Goal: Complete application form

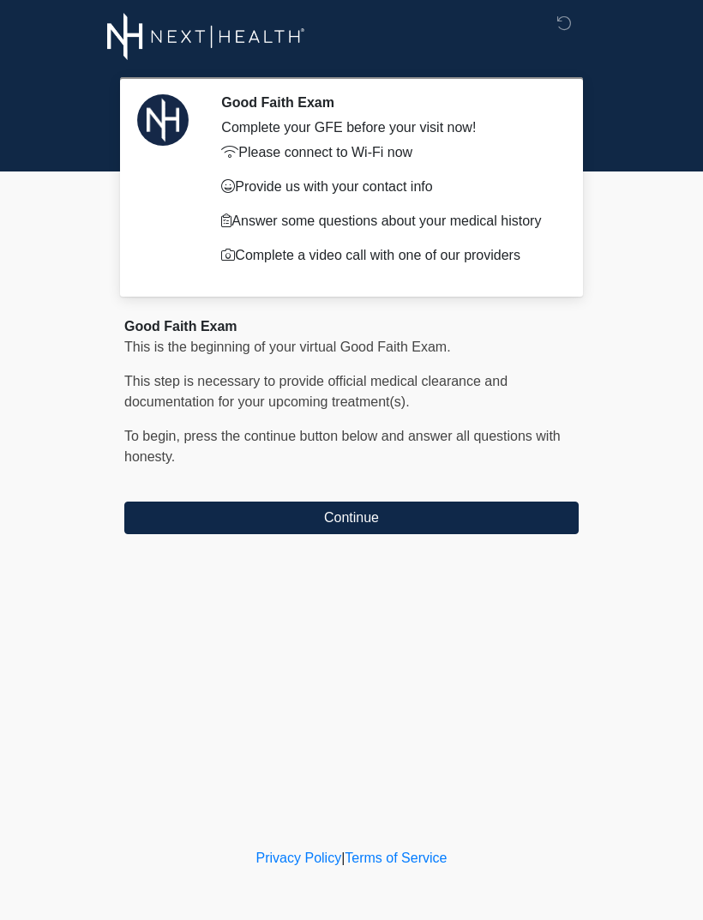
click at [371, 526] on button "Continue" at bounding box center [351, 518] width 454 height 33
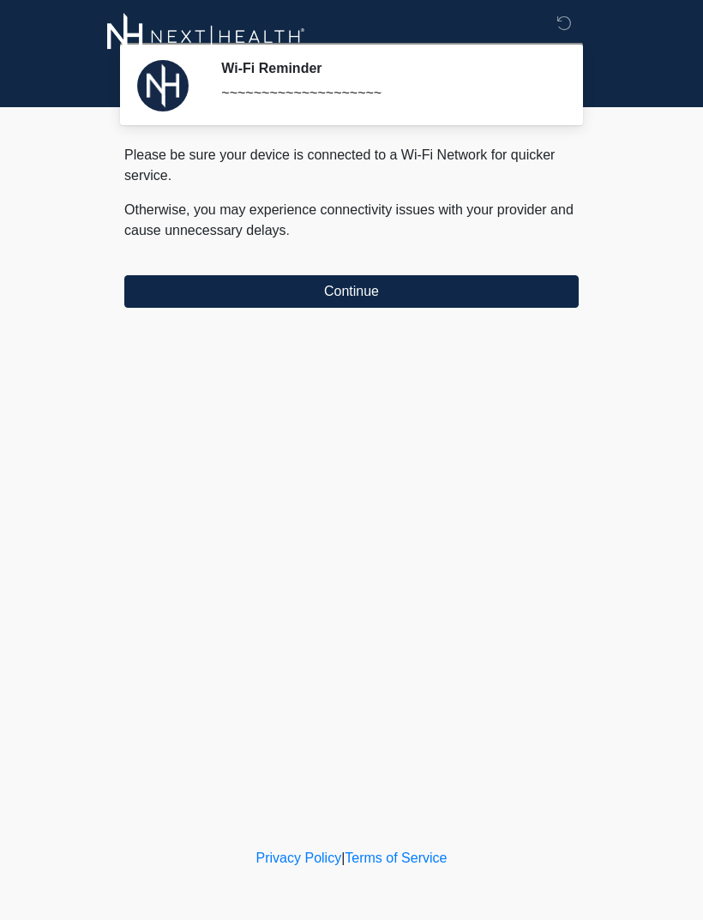
click at [458, 292] on button "Continue" at bounding box center [351, 291] width 454 height 33
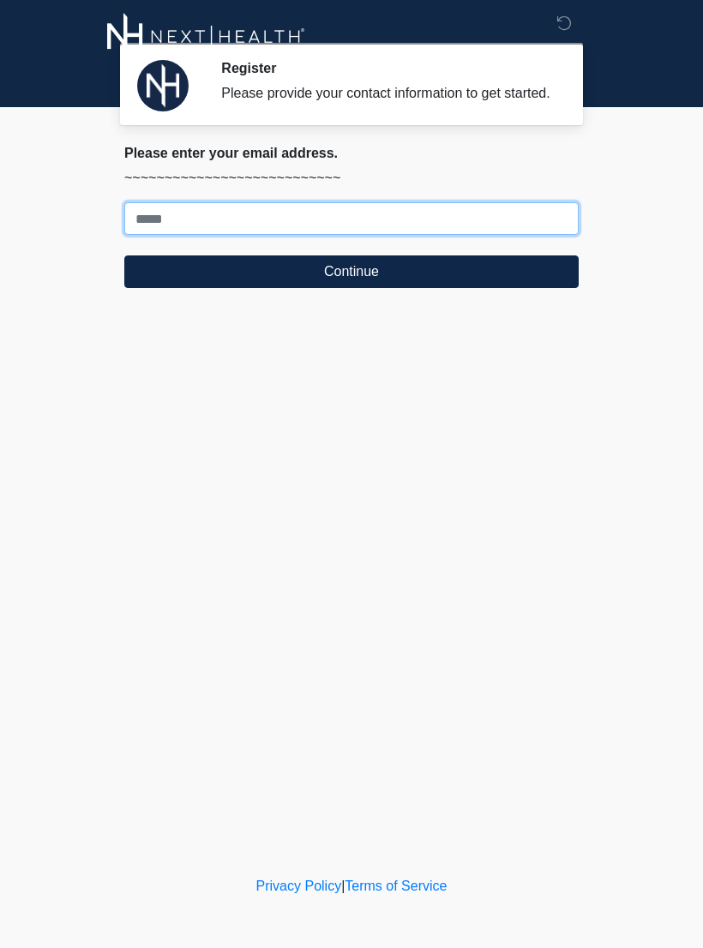
click at [318, 220] on input "Where should we email your treatment plan?" at bounding box center [351, 218] width 454 height 33
type input "**********"
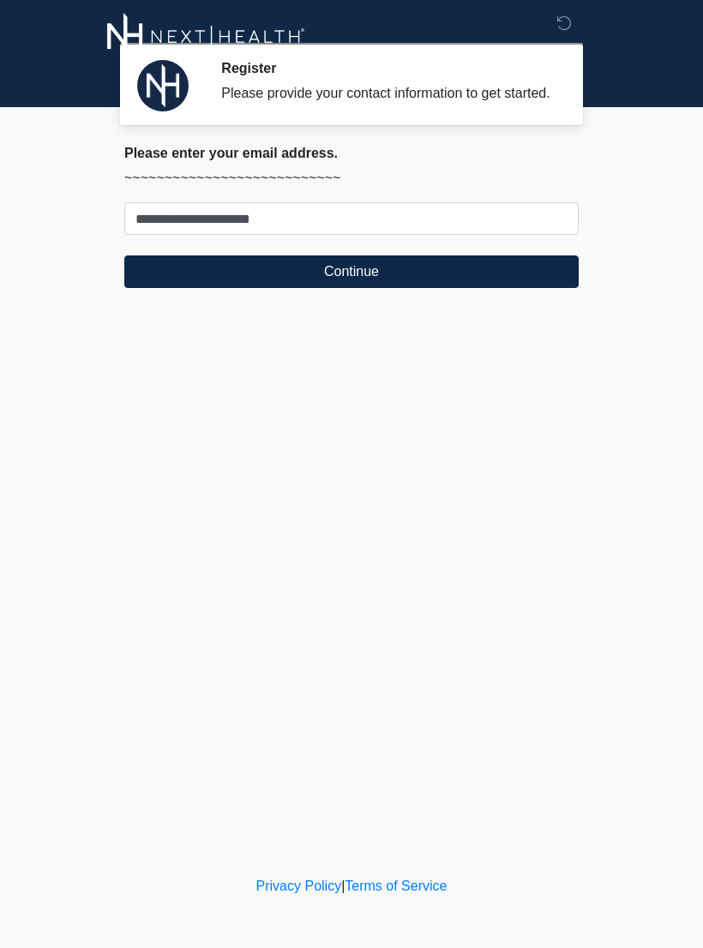
click at [313, 286] on button "Continue" at bounding box center [351, 272] width 454 height 33
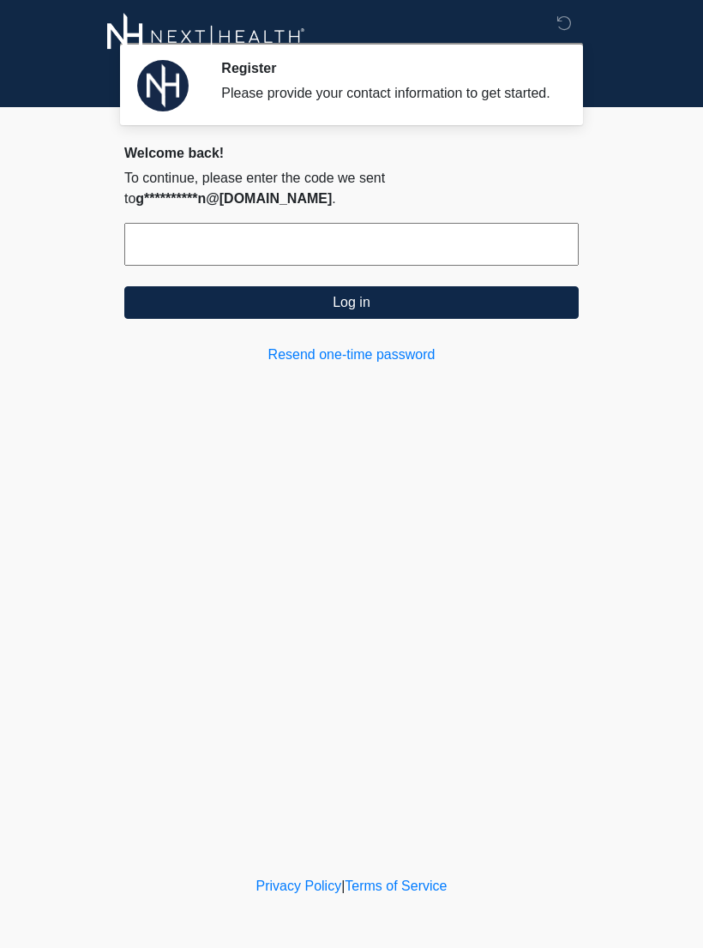
click at [303, 245] on input "text" at bounding box center [351, 244] width 454 height 43
type input "******"
click at [444, 298] on button "Log in" at bounding box center [351, 302] width 454 height 33
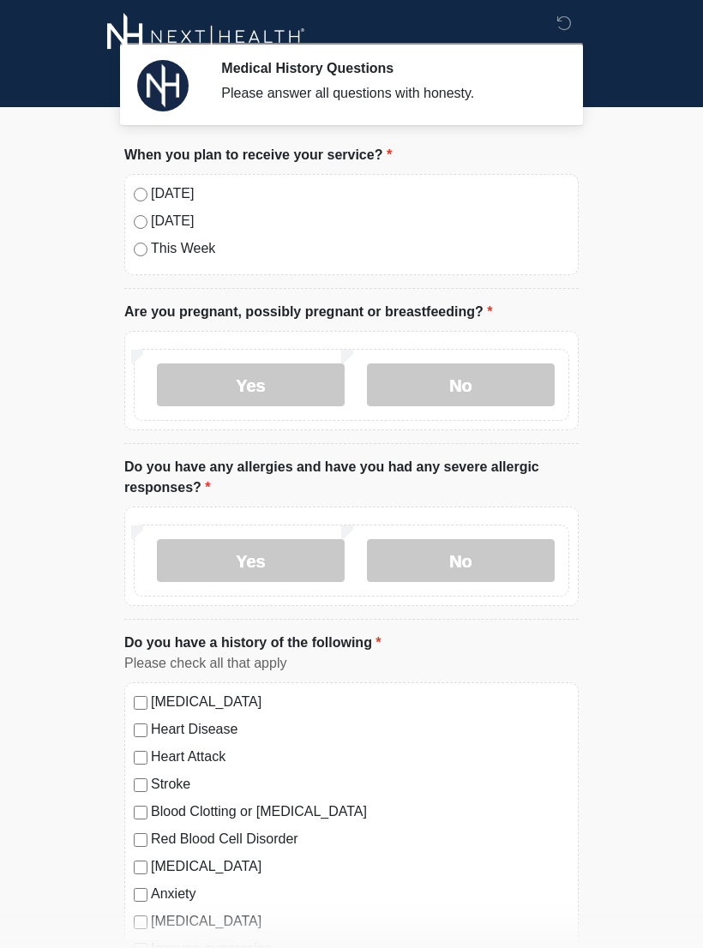
click at [209, 196] on label "Today" at bounding box center [360, 193] width 418 height 21
click at [490, 383] on label "No" at bounding box center [461, 385] width 188 height 43
click at [480, 556] on label "No" at bounding box center [461, 560] width 188 height 43
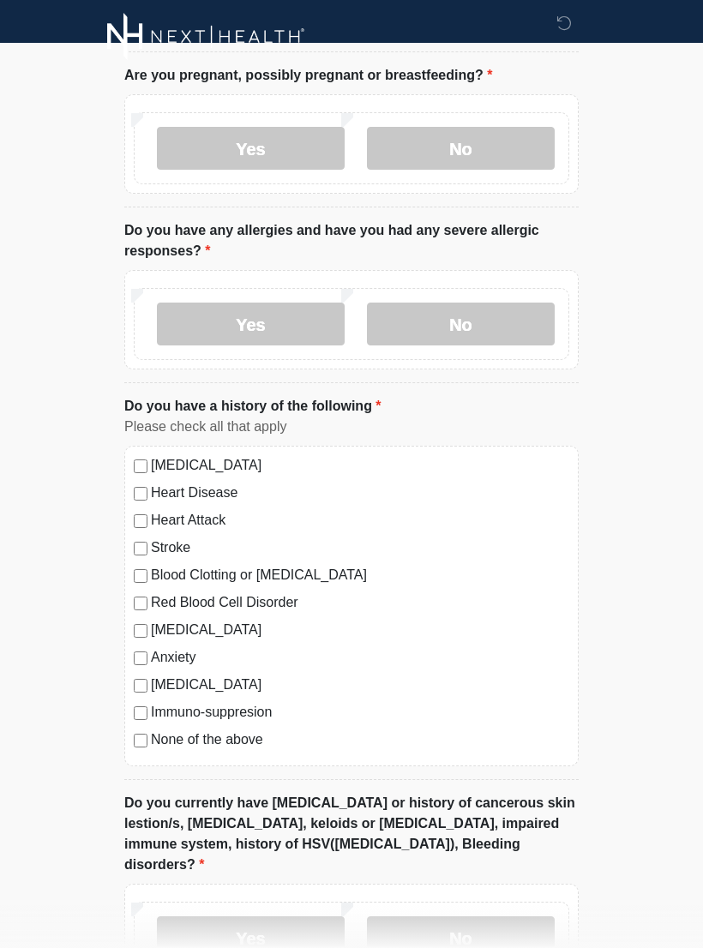
scroll to position [258, 0]
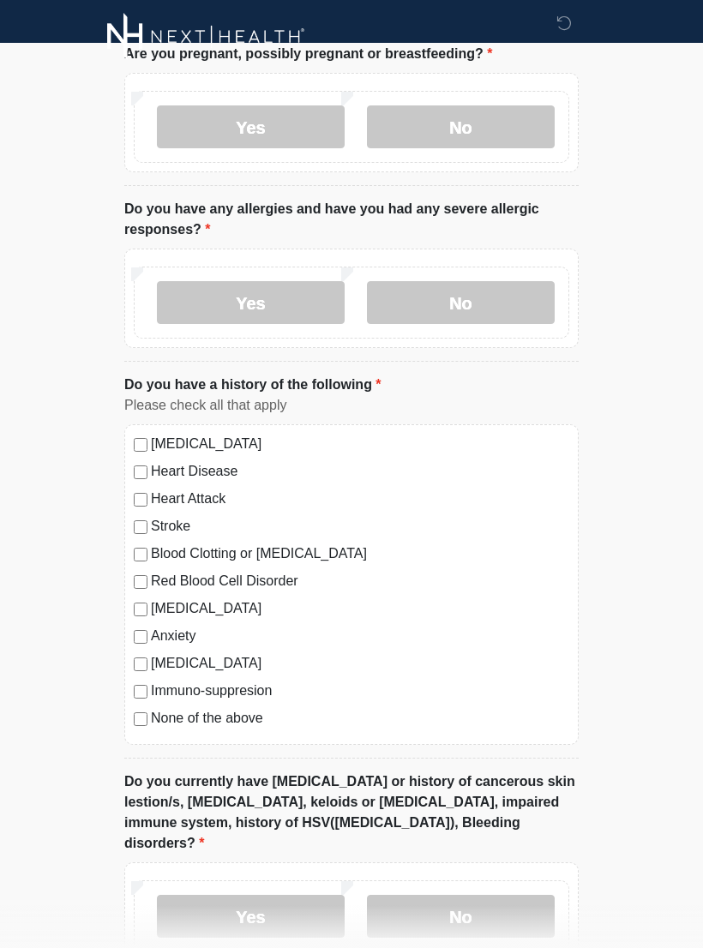
click at [238, 713] on label "None of the above" at bounding box center [360, 718] width 418 height 21
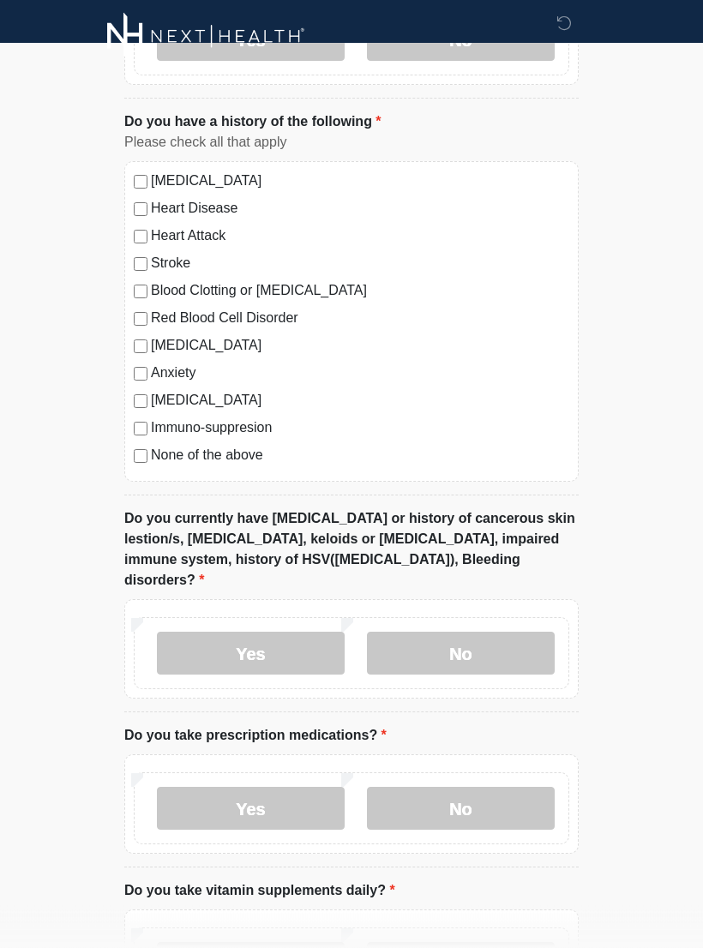
scroll to position [533, 0]
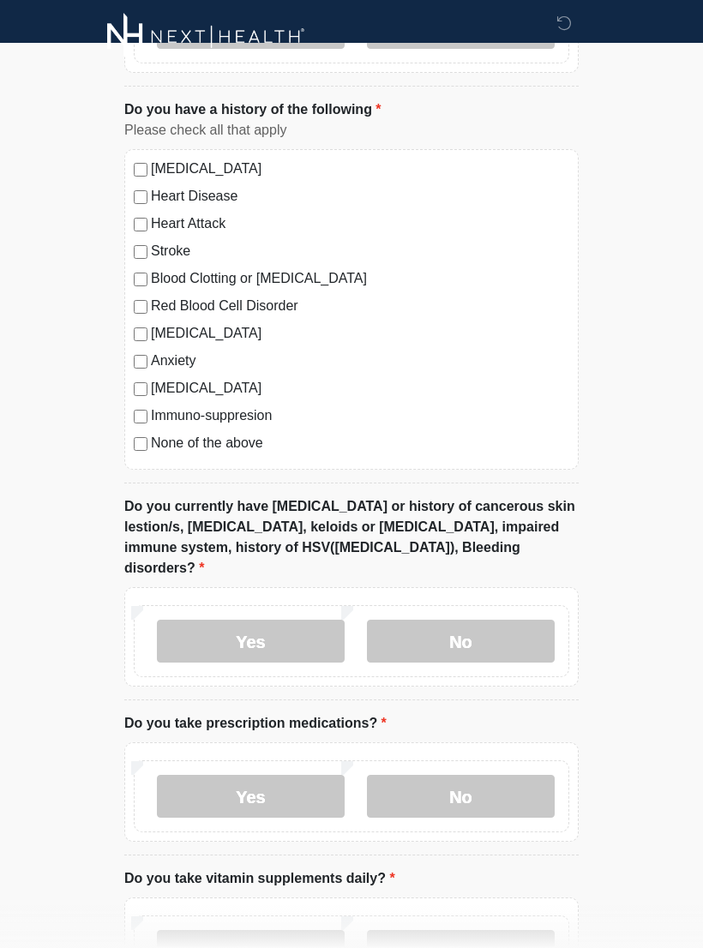
click at [294, 621] on label "Yes" at bounding box center [251, 641] width 188 height 43
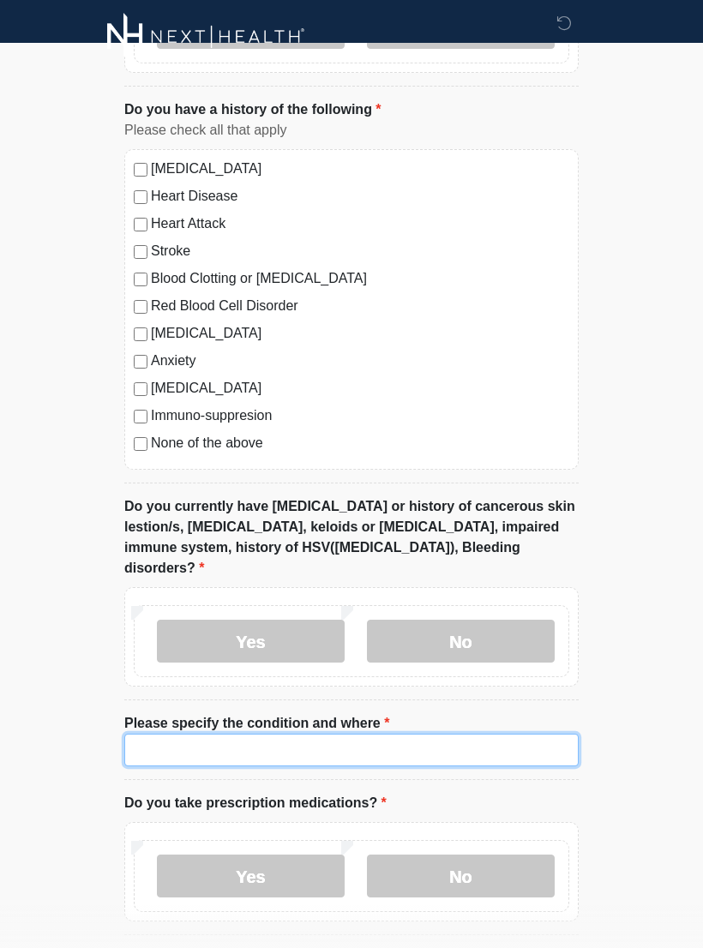
click at [448, 735] on input "Please specify the condition and where" at bounding box center [351, 750] width 454 height 33
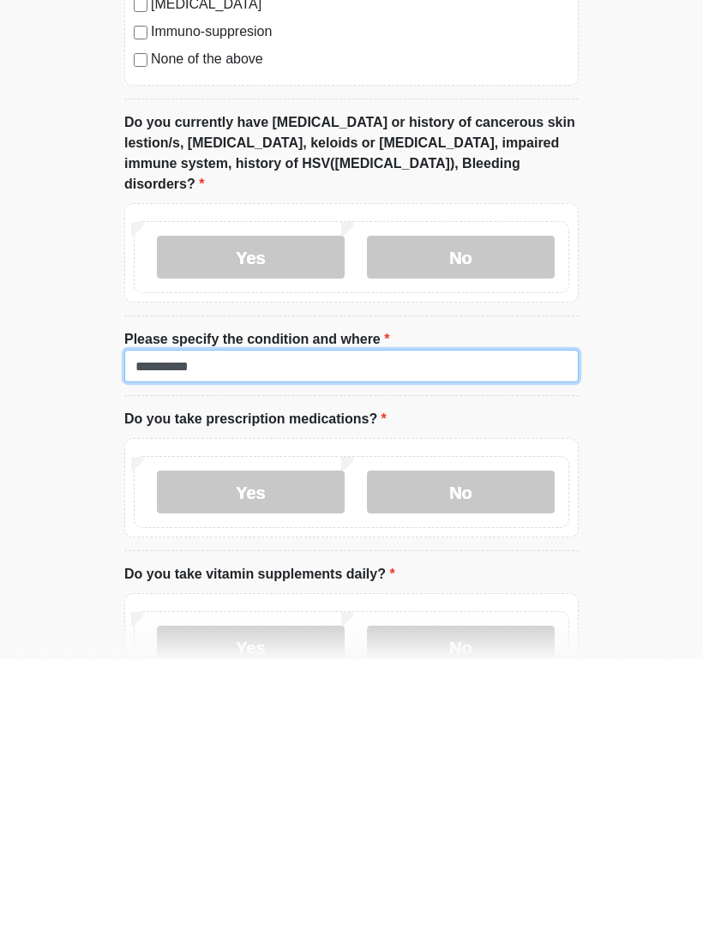
type input "**********"
click at [292, 760] on label "Yes" at bounding box center [251, 781] width 188 height 43
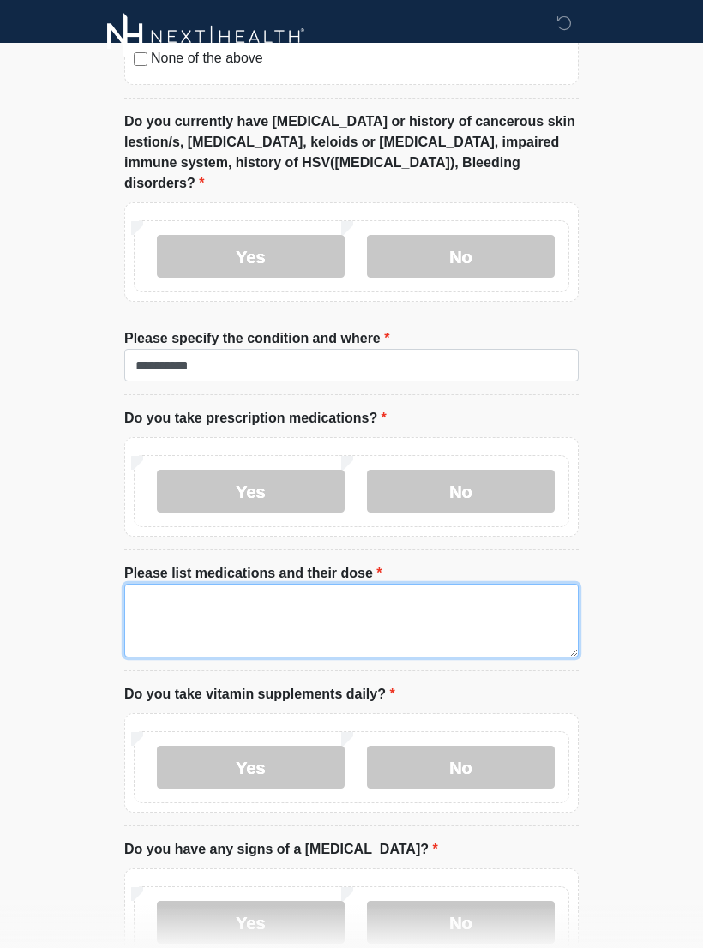
click at [328, 598] on textarea "Please list medications and their dose" at bounding box center [351, 621] width 454 height 74
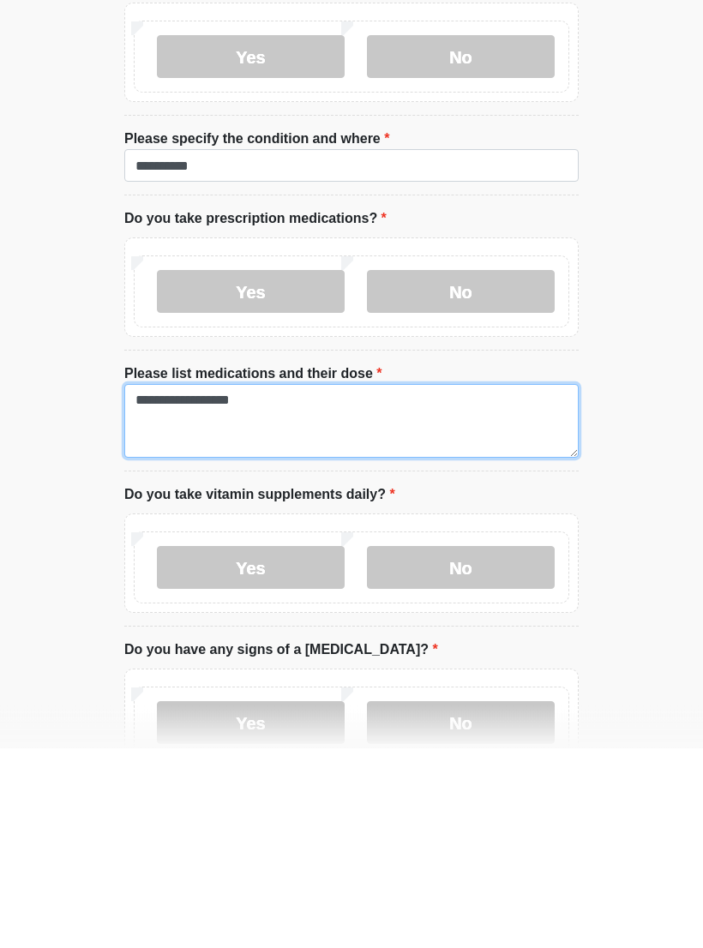
type textarea "**********"
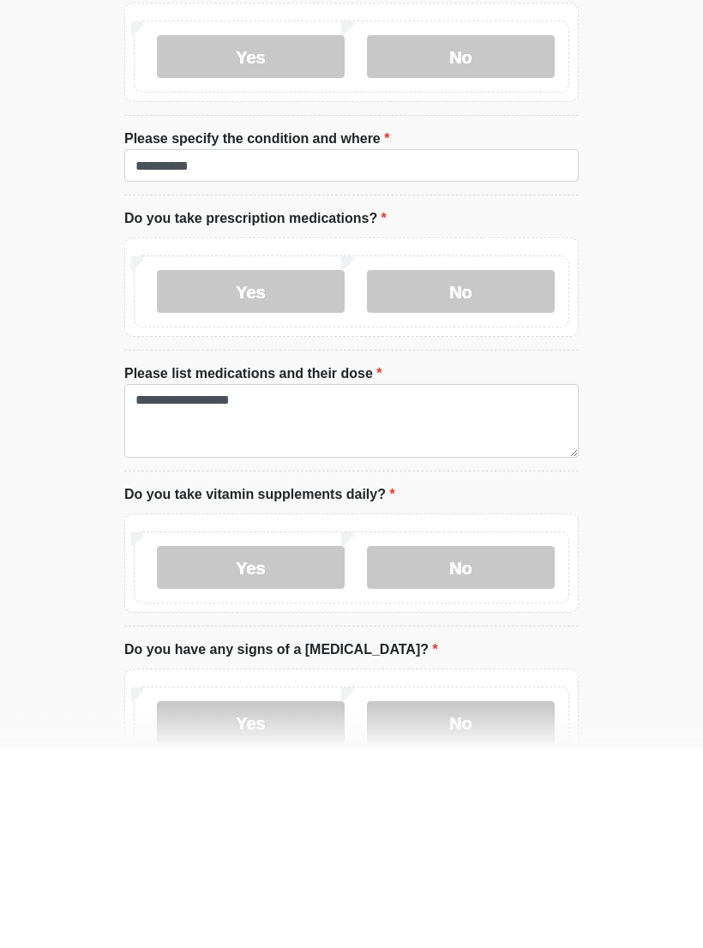
click at [299, 747] on label "Yes" at bounding box center [251, 768] width 188 height 43
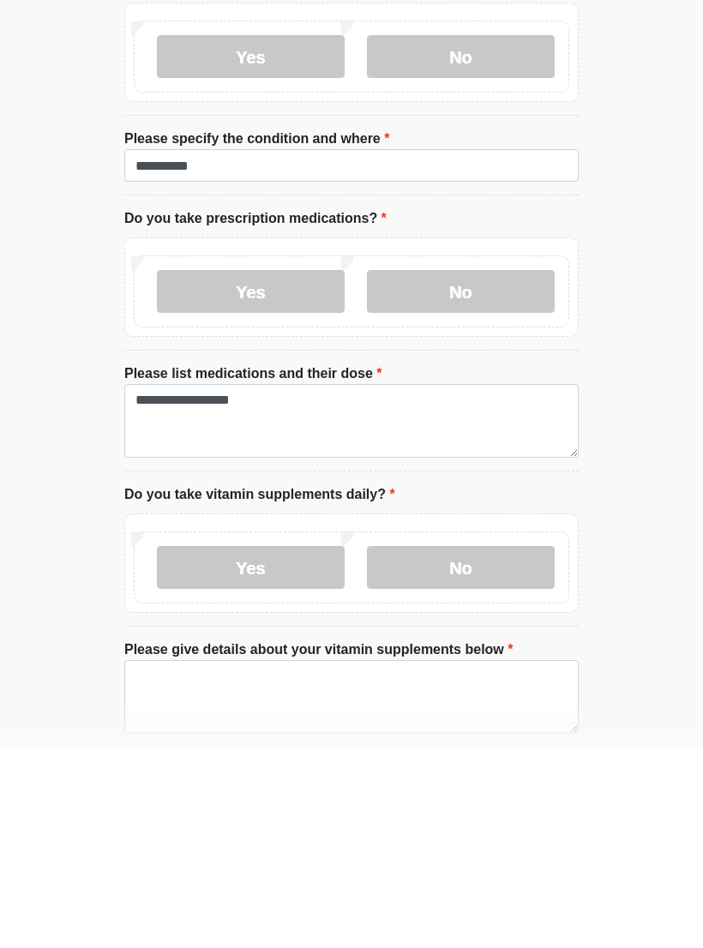
scroll to position [1118, 0]
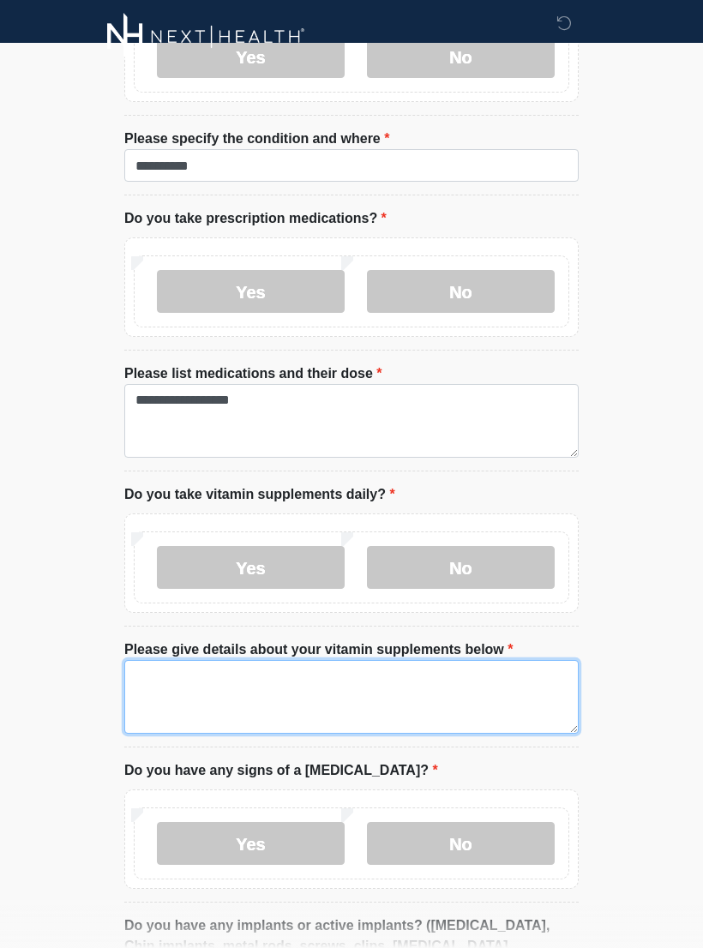
click at [358, 665] on textarea "Please give details about your vitamin supplements below" at bounding box center [351, 697] width 454 height 74
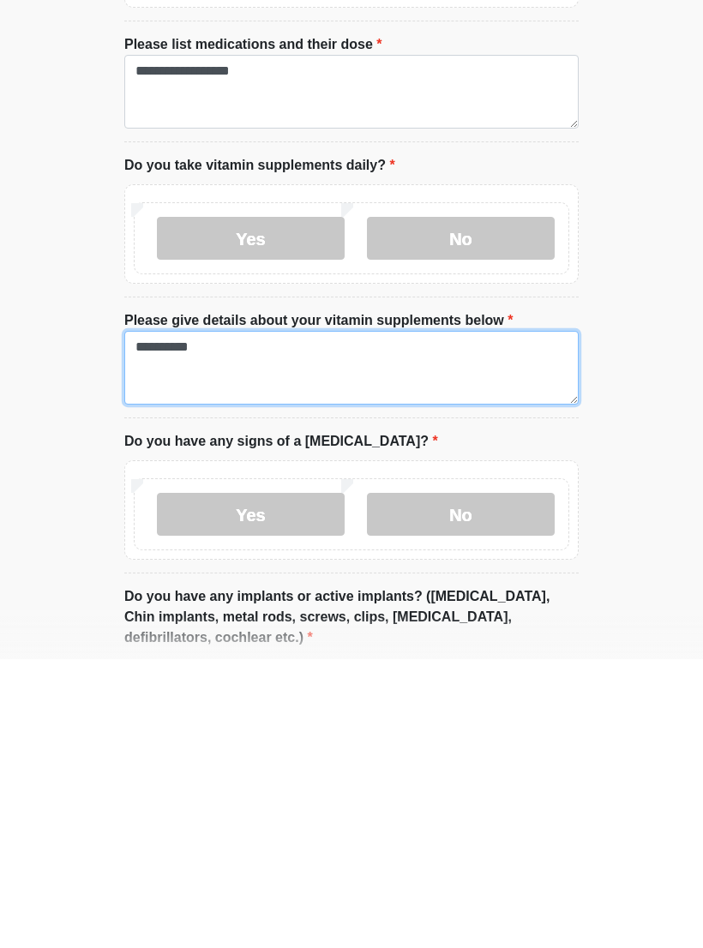
type textarea "*********"
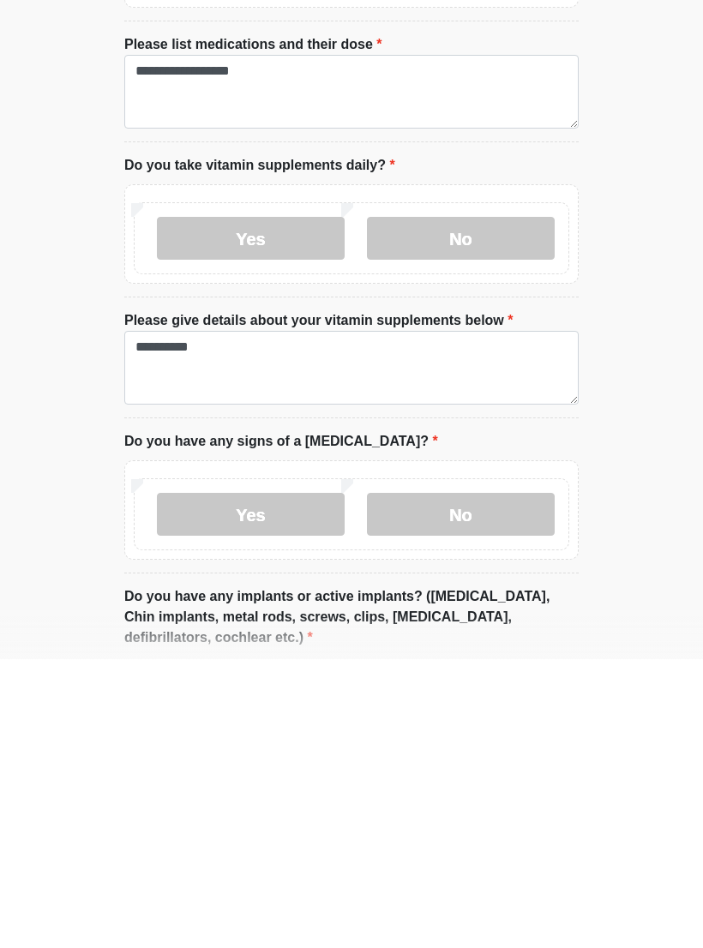
click at [486, 782] on label "No" at bounding box center [461, 803] width 188 height 43
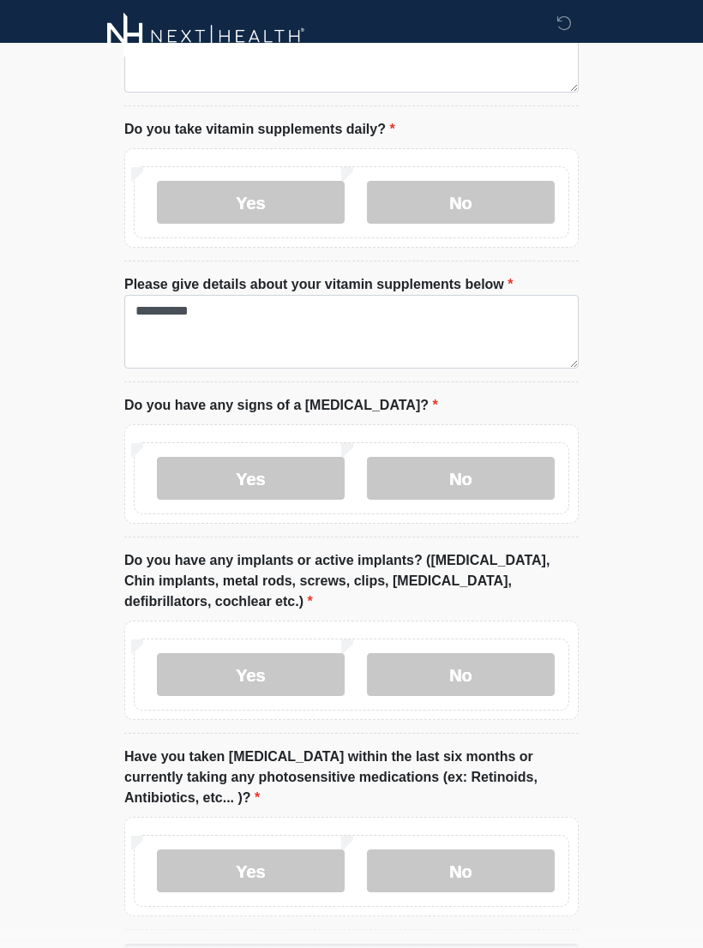
scroll to position [1552, 0]
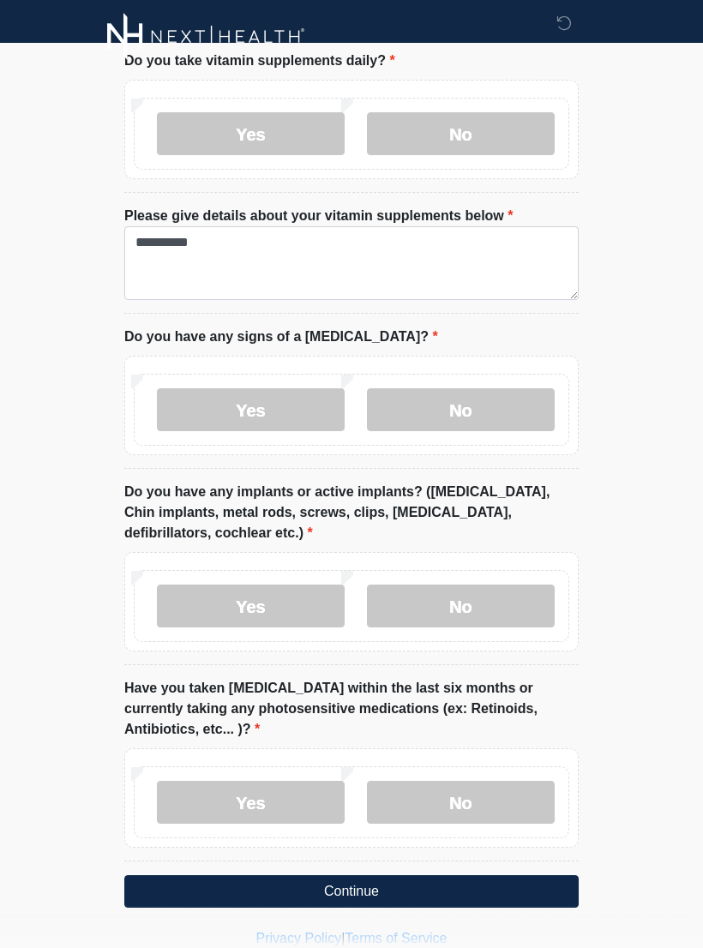
click at [520, 592] on label "No" at bounding box center [461, 606] width 188 height 43
click at [494, 781] on label "No" at bounding box center [461, 802] width 188 height 43
click at [466, 875] on button "Continue" at bounding box center [351, 891] width 454 height 33
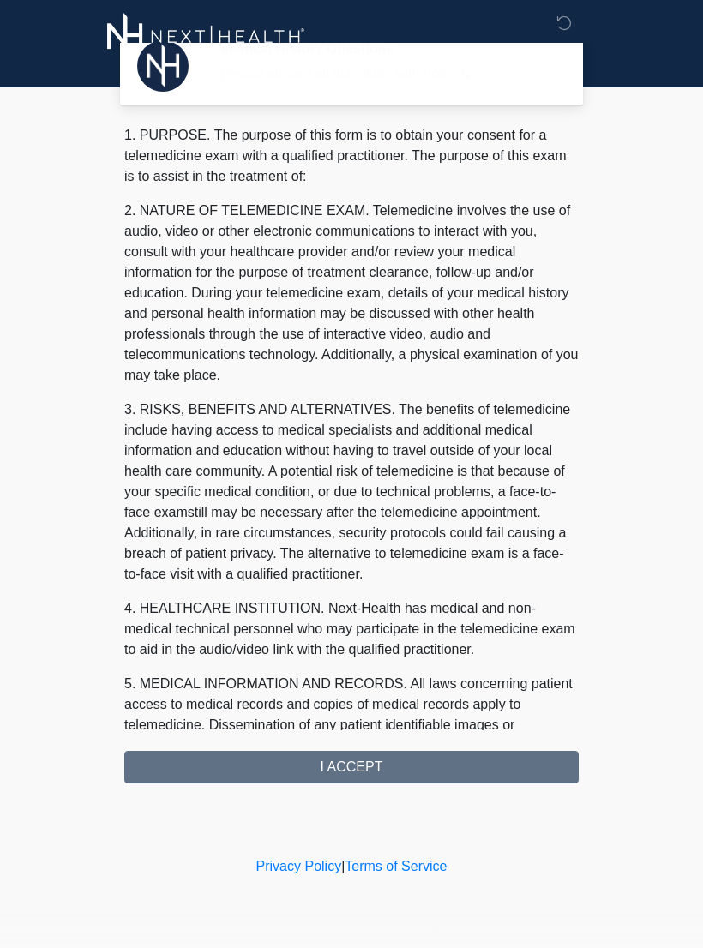
scroll to position [0, 0]
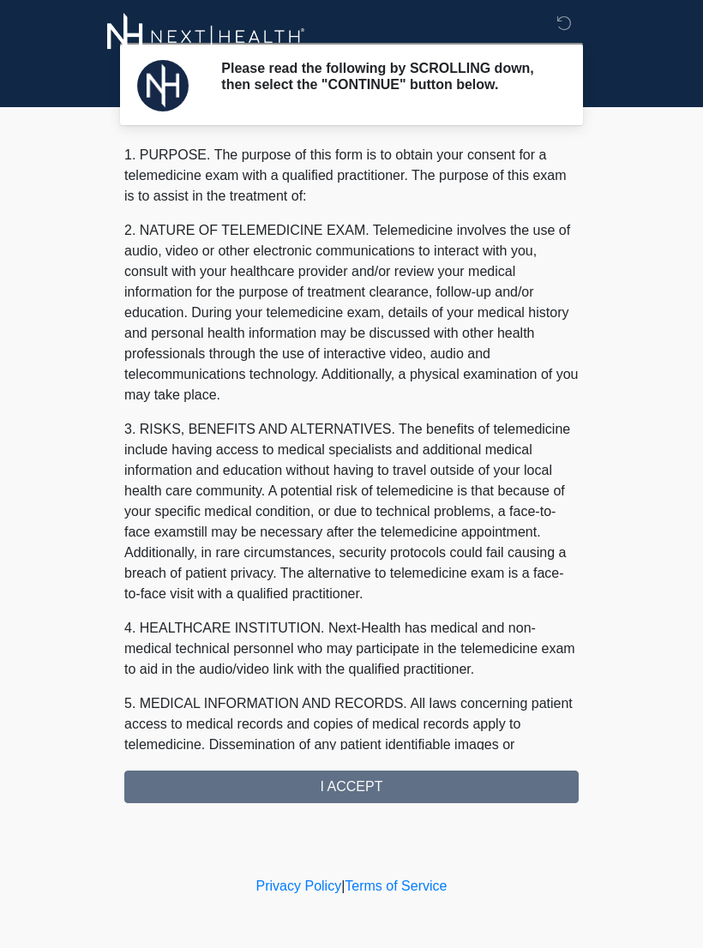
click at [488, 791] on div "1. PURPOSE. The purpose of this form is to obtain your consent for a telemedici…" at bounding box center [351, 474] width 454 height 658
click at [513, 803] on div "1. PURPOSE. The purpose of this form is to obtain your consent for a telemedici…" at bounding box center [351, 474] width 454 height 658
click at [411, 785] on div "1. PURPOSE. The purpose of this form is to obtain your consent for a telemedici…" at bounding box center [351, 474] width 454 height 658
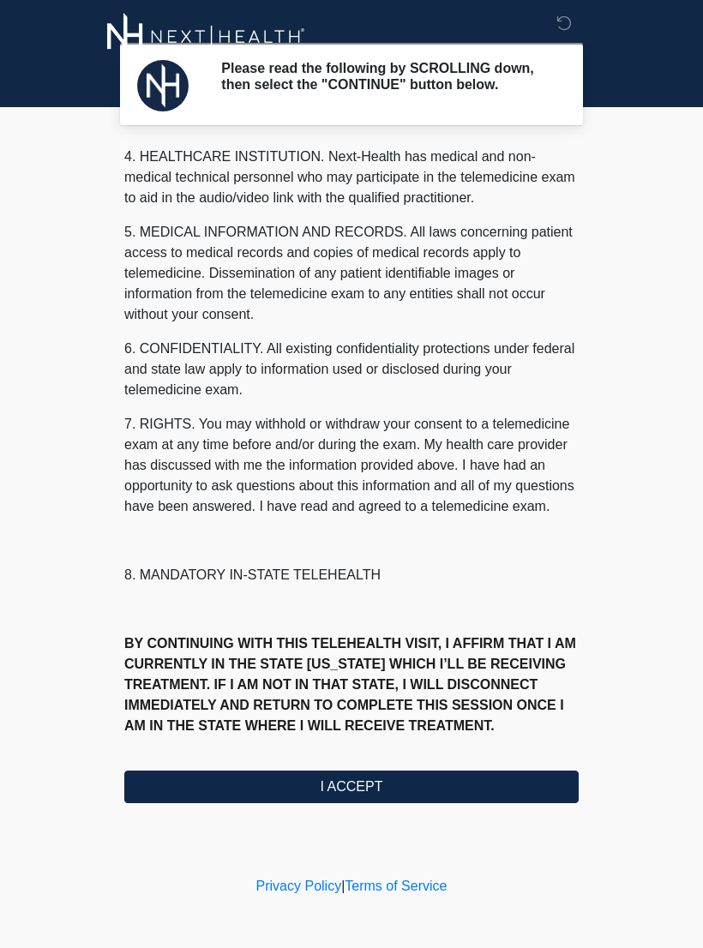
scroll to position [492, 0]
click at [365, 794] on button "I ACCEPT" at bounding box center [351, 787] width 454 height 33
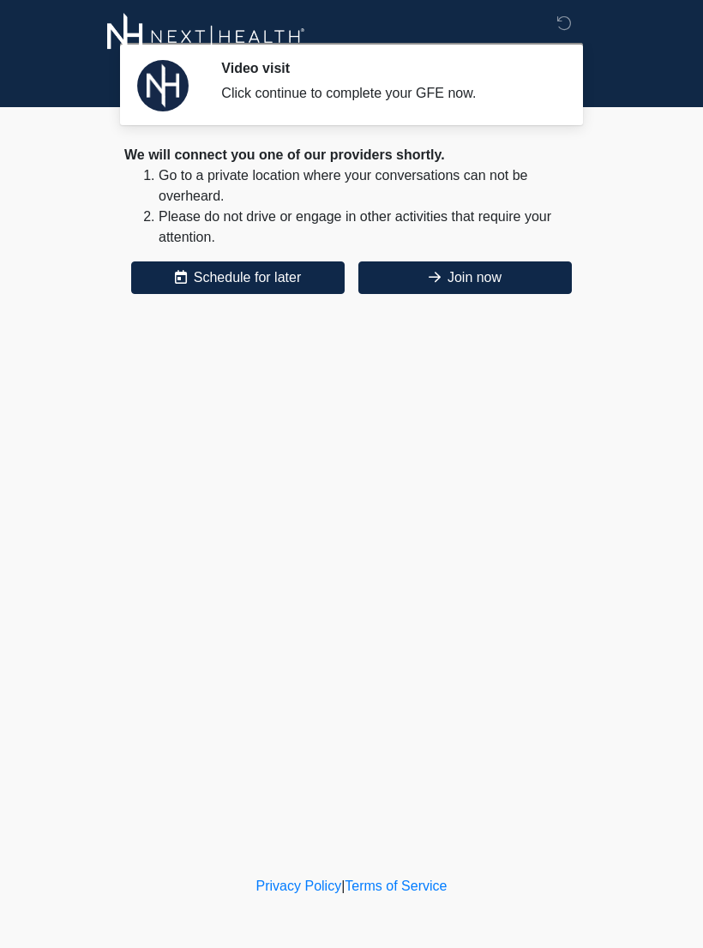
click at [462, 290] on button "Join now" at bounding box center [464, 278] width 213 height 33
